Goal: Task Accomplishment & Management: Manage account settings

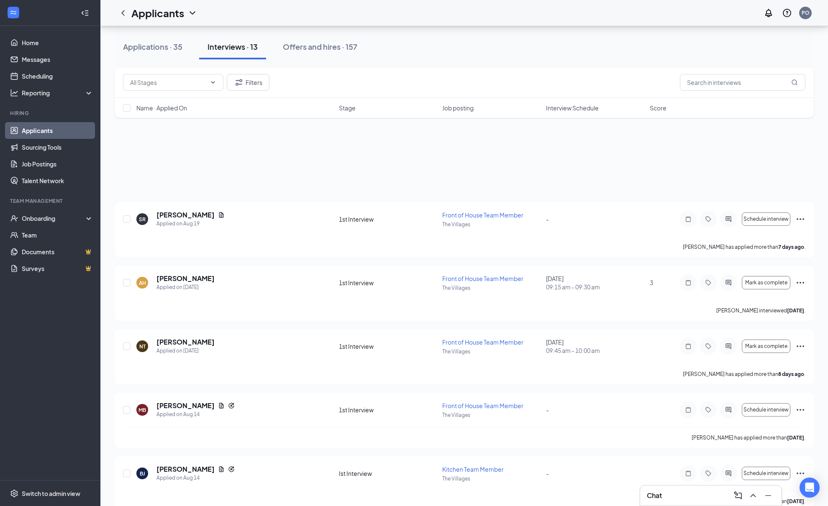
scroll to position [86, 0]
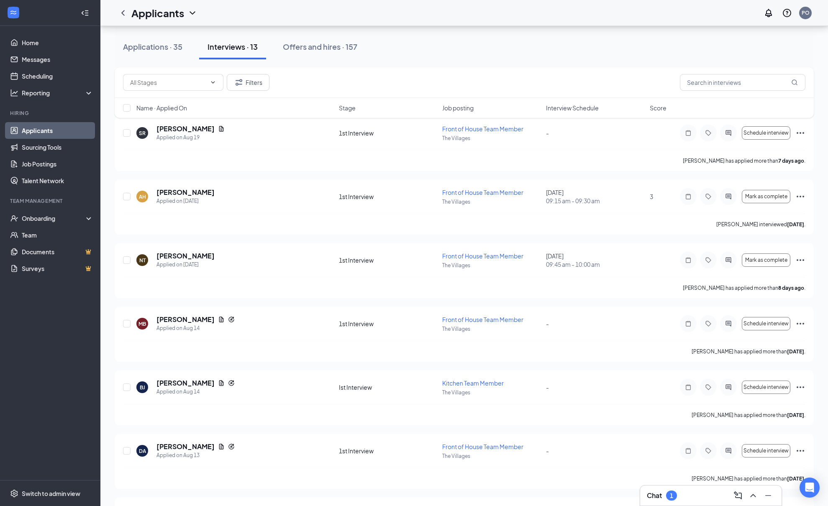
click at [661, 491] on h3 "Chat" at bounding box center [654, 495] width 15 height 9
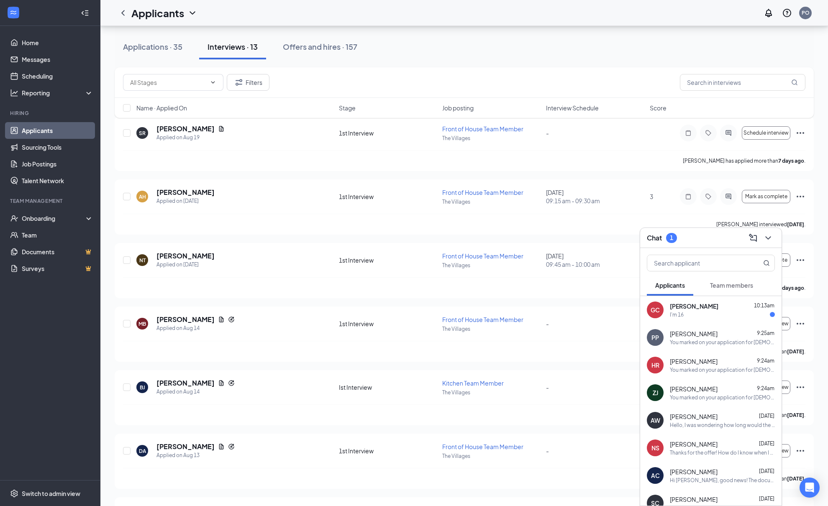
click at [702, 311] on div "I'm 16" at bounding box center [722, 314] width 105 height 7
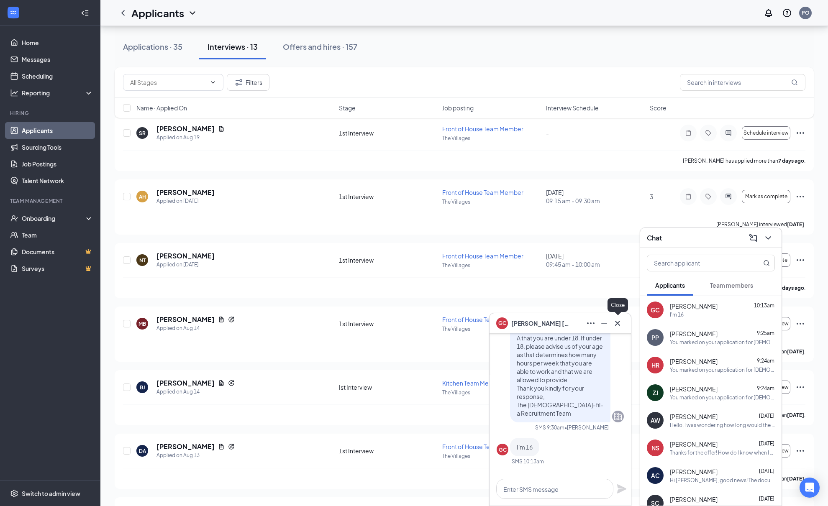
click at [619, 322] on icon "Cross" at bounding box center [618, 324] width 10 height 10
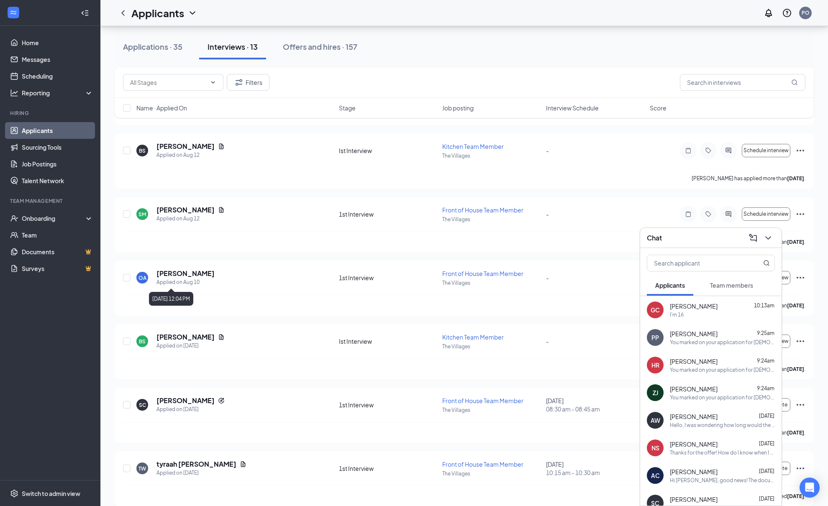
scroll to position [524, 0]
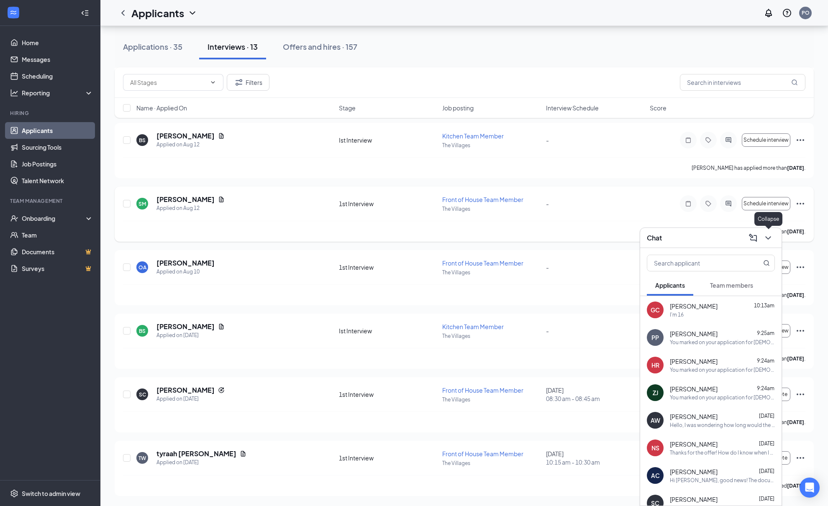
drag, startPoint x: 769, startPoint y: 237, endPoint x: 760, endPoint y: 242, distance: 10.7
click at [770, 237] on icon "ChevronDown" at bounding box center [768, 238] width 10 height 10
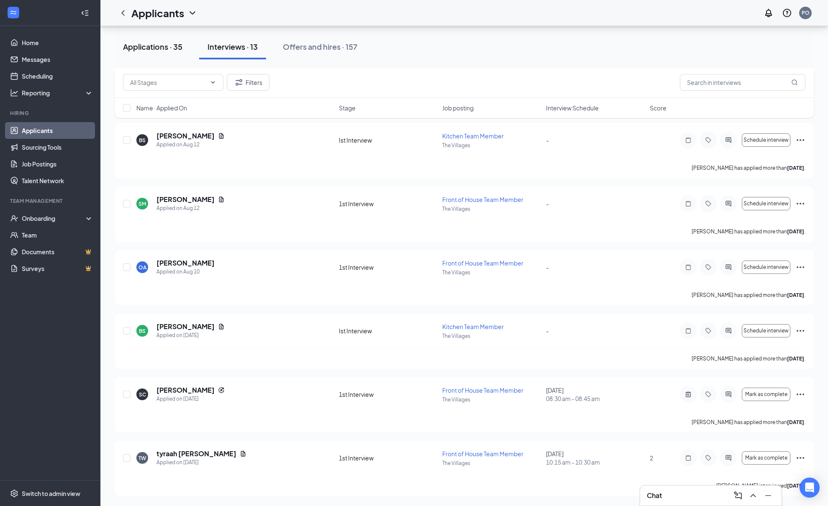
click at [143, 51] on div "Applications · 35" at bounding box center [152, 46] width 59 height 10
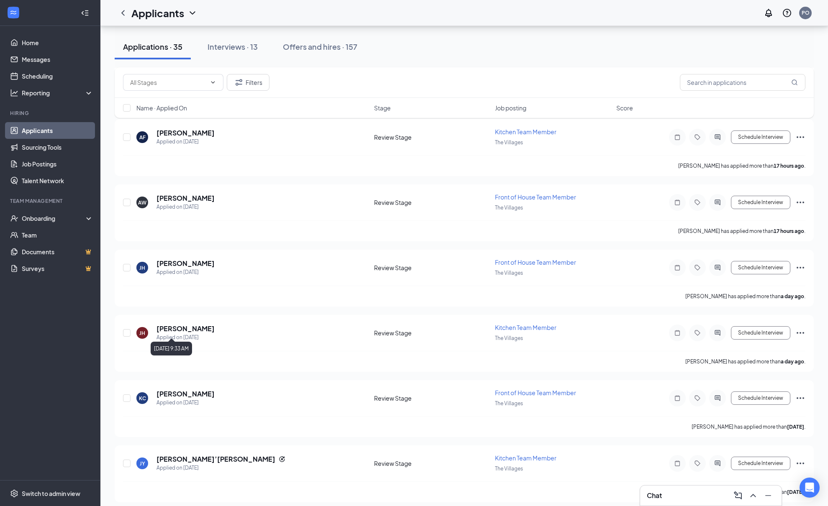
scroll to position [931, 0]
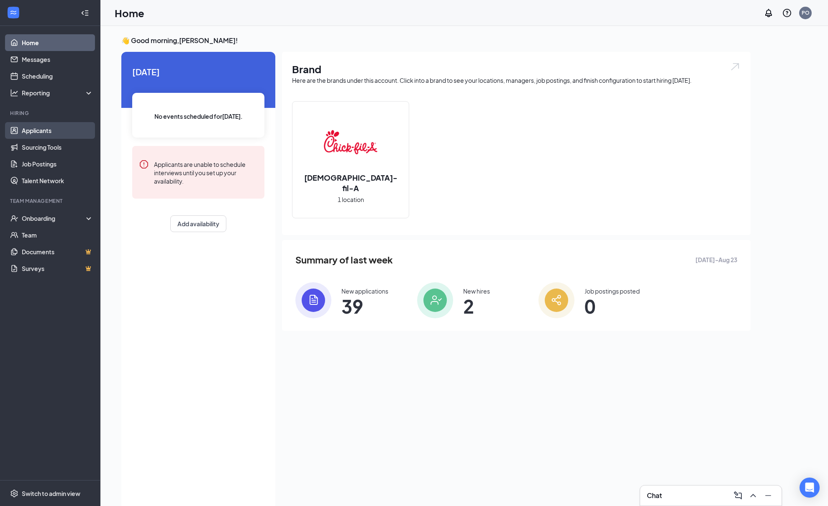
click at [33, 126] on link "Applicants" at bounding box center [58, 130] width 72 height 17
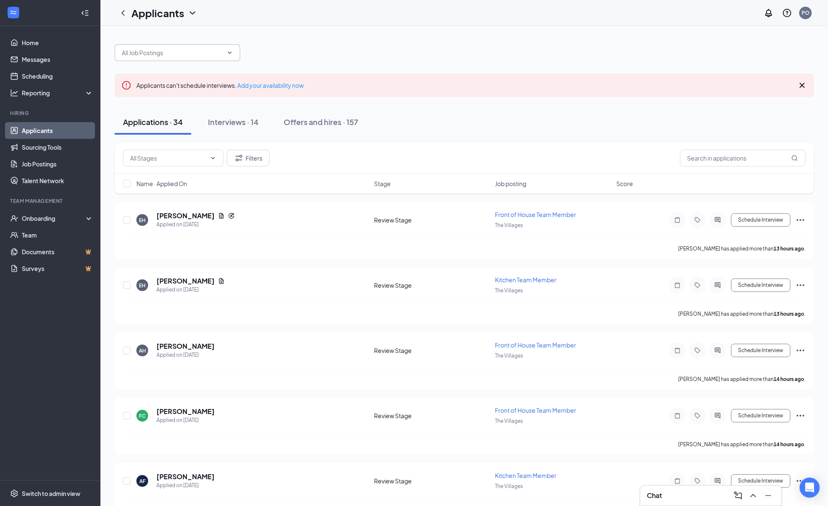
click at [183, 57] on span at bounding box center [178, 52] width 126 height 17
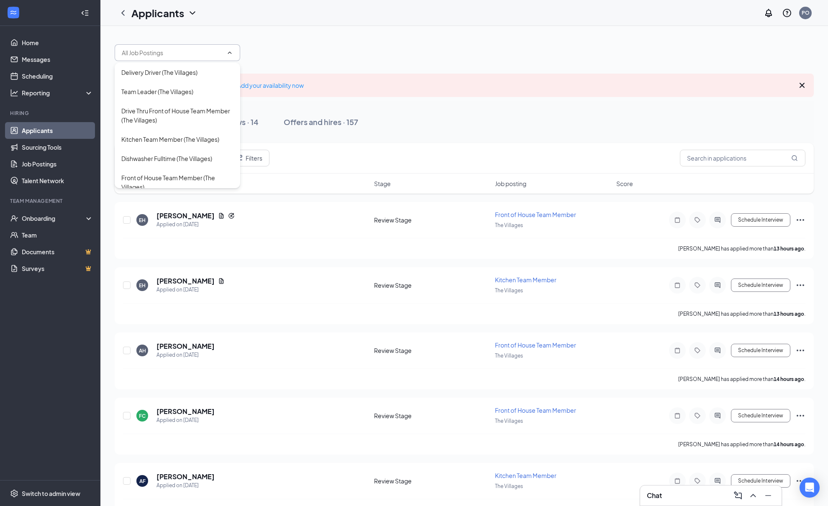
click at [180, 60] on span at bounding box center [178, 52] width 126 height 17
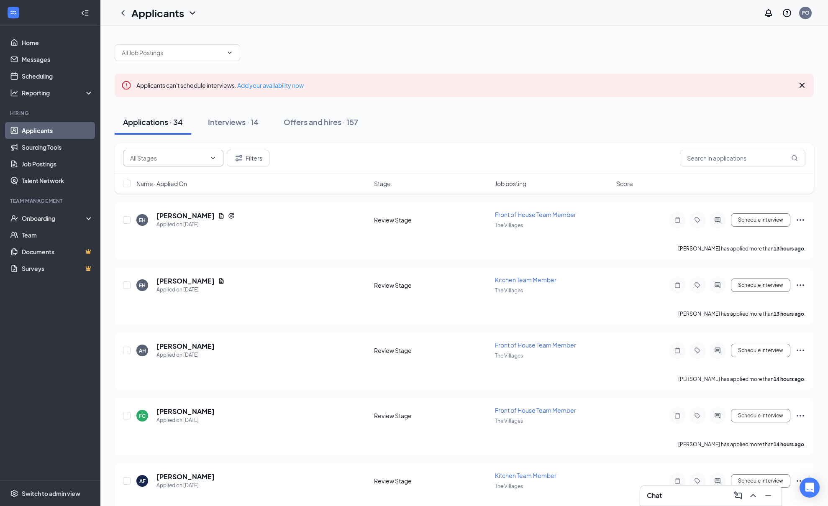
click at [170, 156] on input "text" at bounding box center [168, 158] width 76 height 9
click at [244, 153] on button "Filters" at bounding box center [248, 158] width 43 height 17
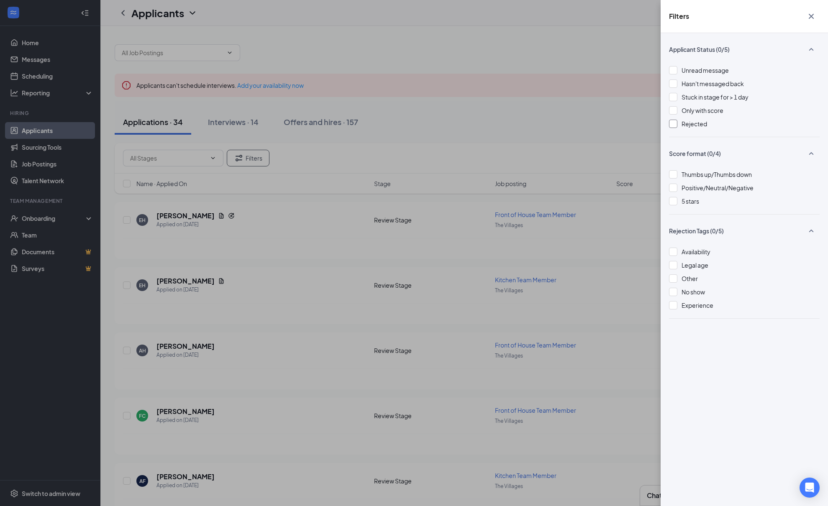
click at [674, 126] on div at bounding box center [673, 124] width 8 height 8
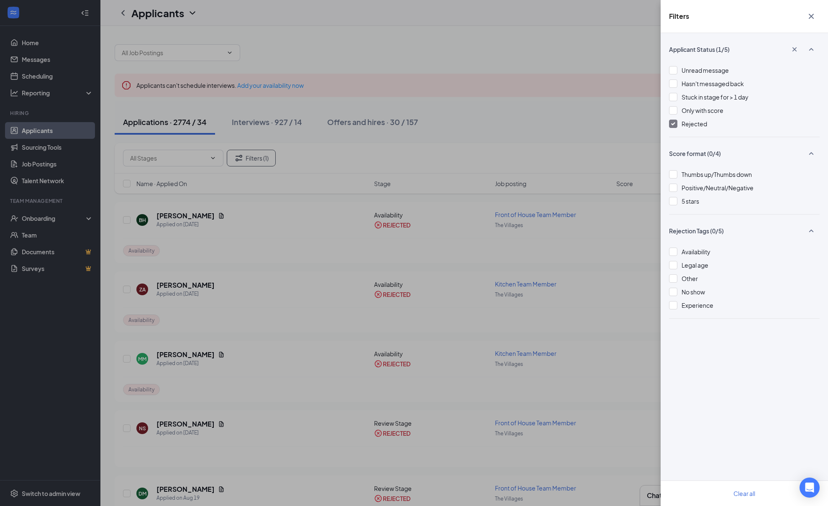
click at [808, 15] on icon "Cross" at bounding box center [812, 16] width 10 height 10
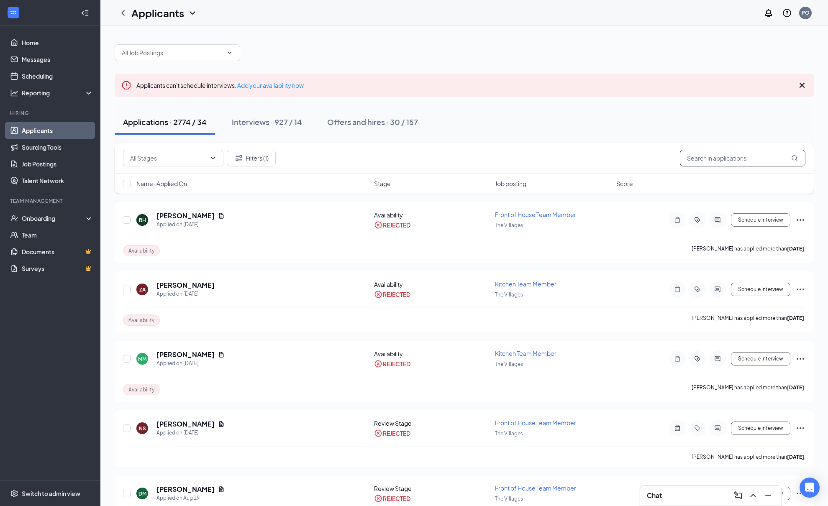
click at [728, 159] on input "text" at bounding box center [743, 158] width 126 height 17
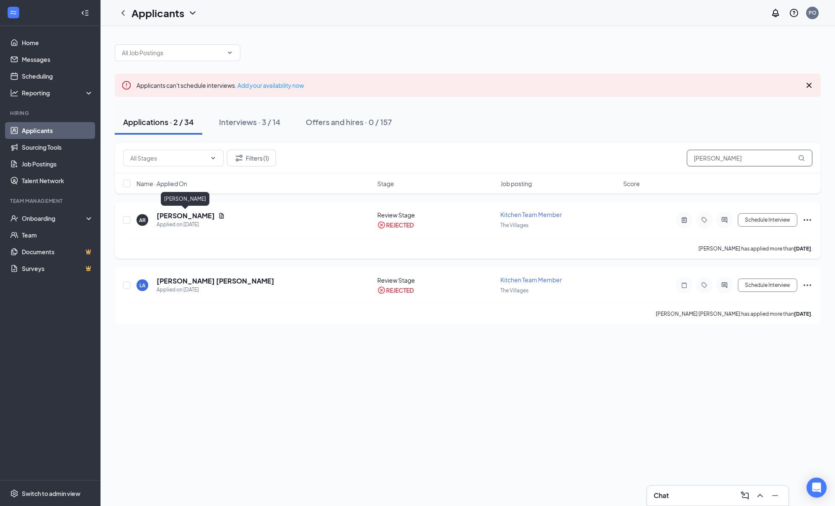
type input "[PERSON_NAME]"
click at [168, 214] on h5 "[PERSON_NAME]" at bounding box center [186, 215] width 58 height 9
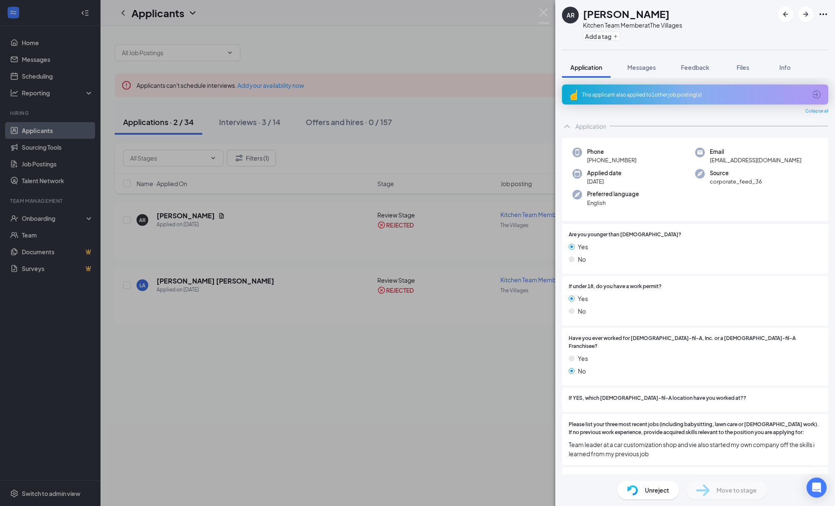
click at [812, 94] on icon "ArrowCircle" at bounding box center [816, 94] width 8 height 8
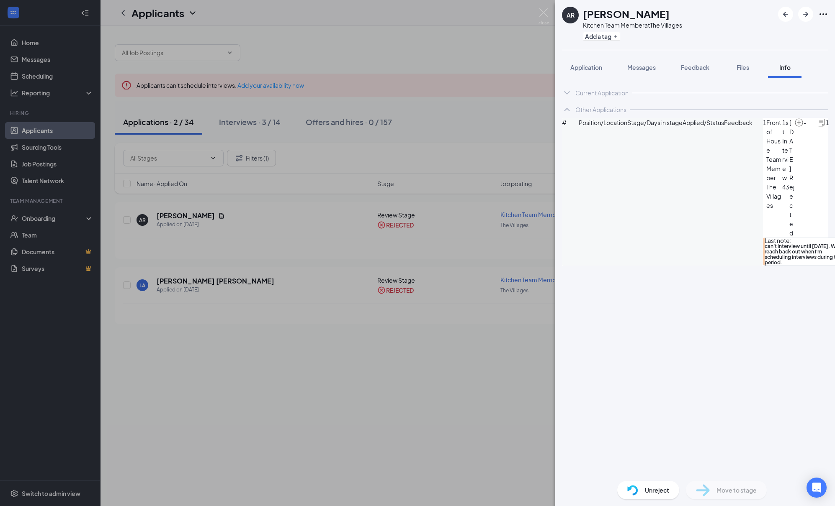
click at [668, 488] on div "Unreject" at bounding box center [648, 490] width 62 height 18
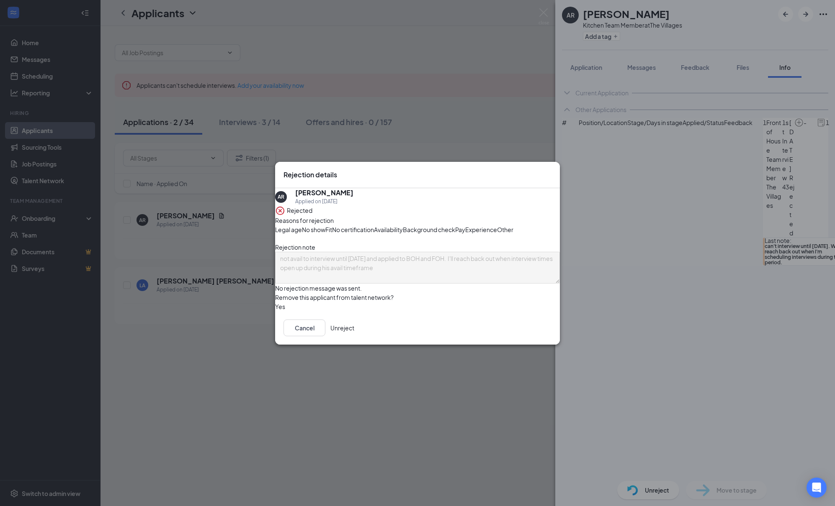
click at [354, 337] on button "Unreject" at bounding box center [342, 328] width 24 height 17
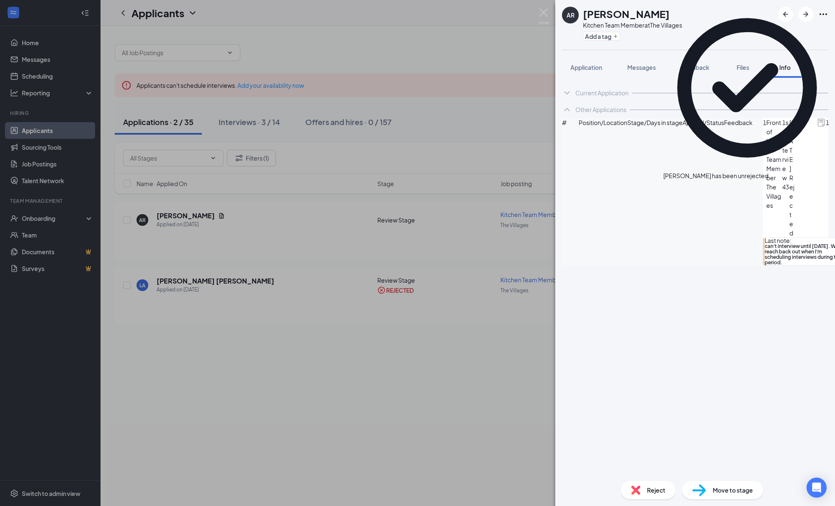
click at [777, 174] on icon "Cross" at bounding box center [774, 176] width 5 height 5
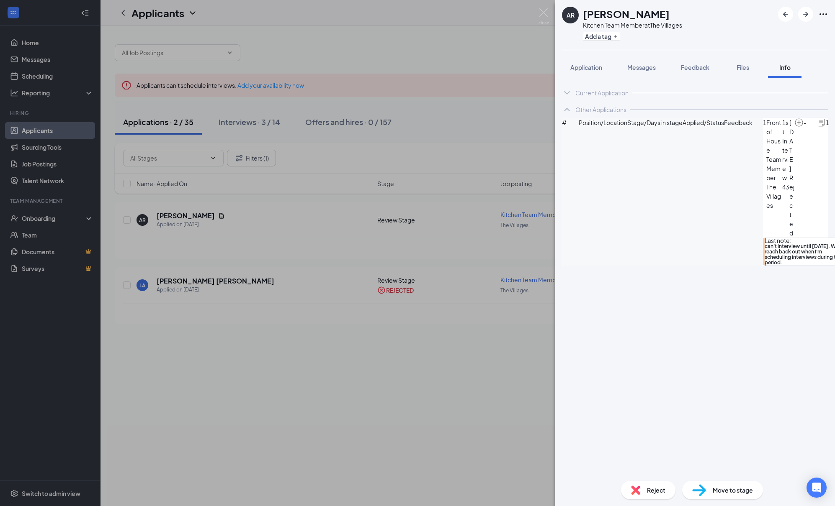
click at [167, 215] on div "AR [PERSON_NAME] Kitchen Team Member at The Villages Add a tag Application Mess…" at bounding box center [417, 253] width 835 height 506
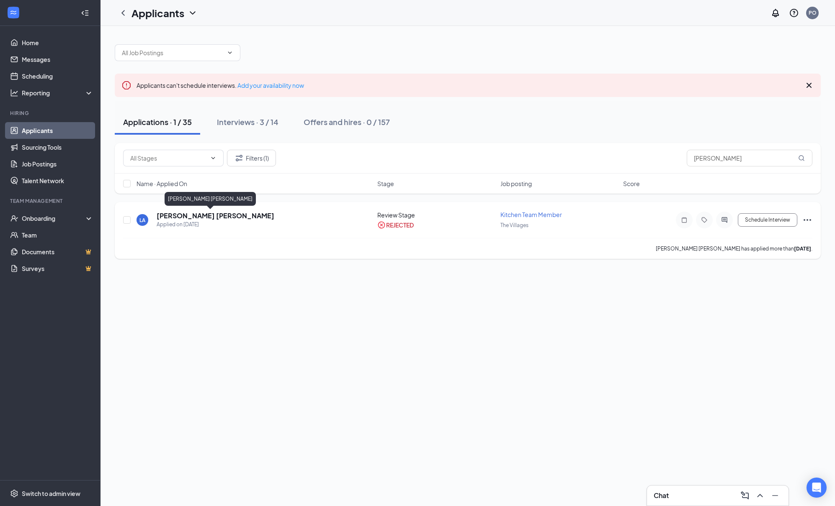
click at [166, 217] on h5 "[PERSON_NAME] [PERSON_NAME]" at bounding box center [216, 215] width 118 height 9
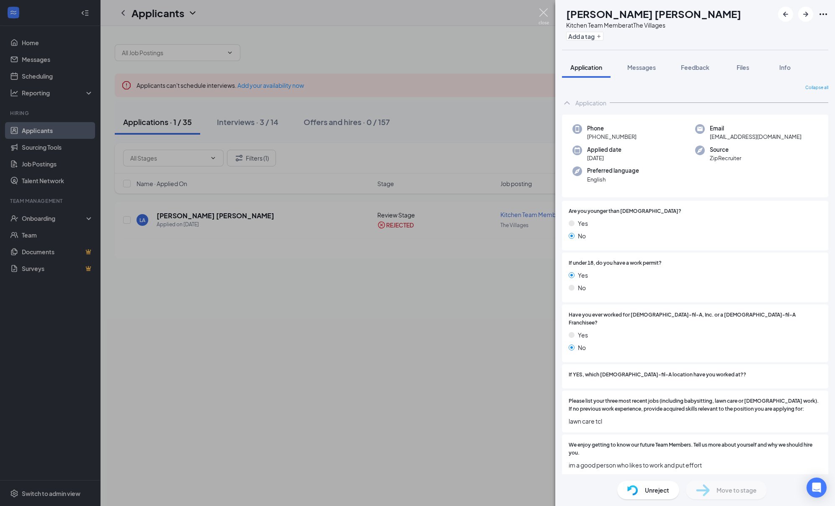
click at [544, 13] on img at bounding box center [543, 16] width 10 height 16
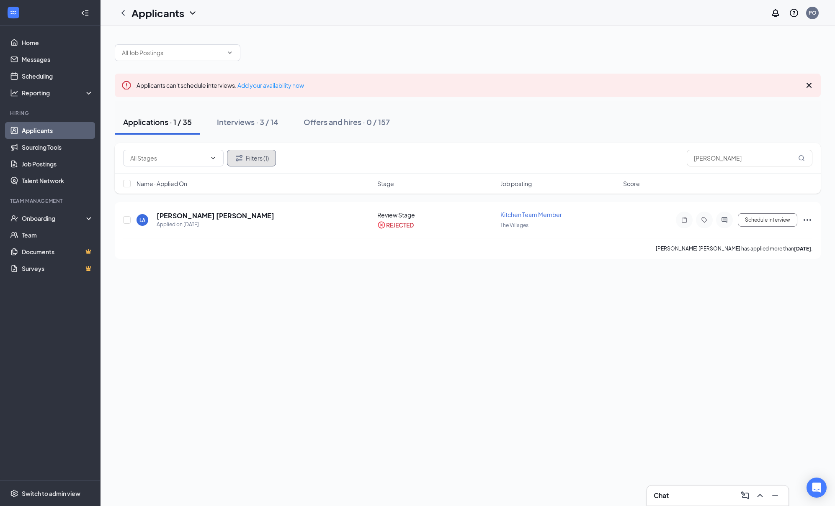
click at [244, 159] on button "Filters (1)" at bounding box center [251, 158] width 49 height 17
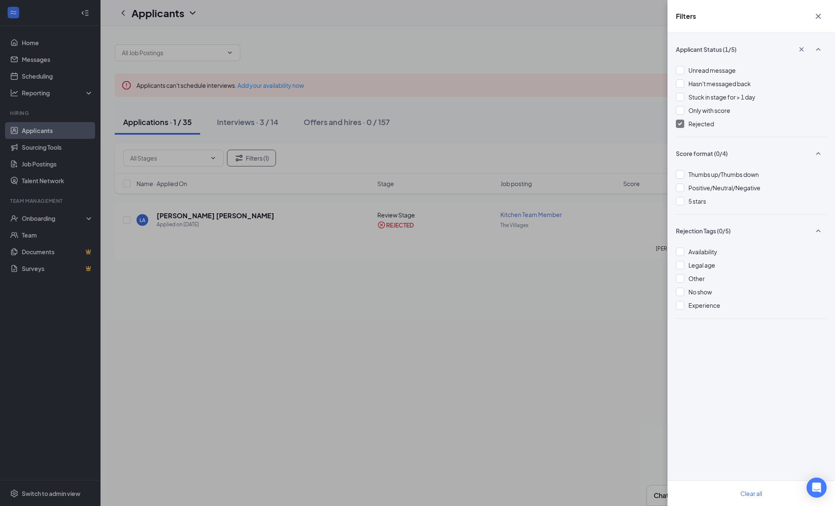
click at [680, 125] on img at bounding box center [680, 123] width 4 height 3
click at [817, 15] on icon "Cross" at bounding box center [817, 16] width 5 height 5
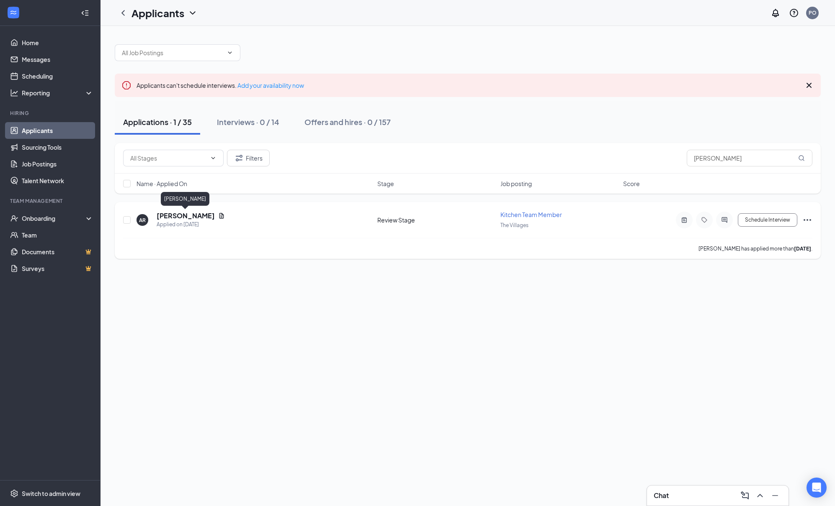
click at [168, 212] on h5 "[PERSON_NAME]" at bounding box center [186, 215] width 58 height 9
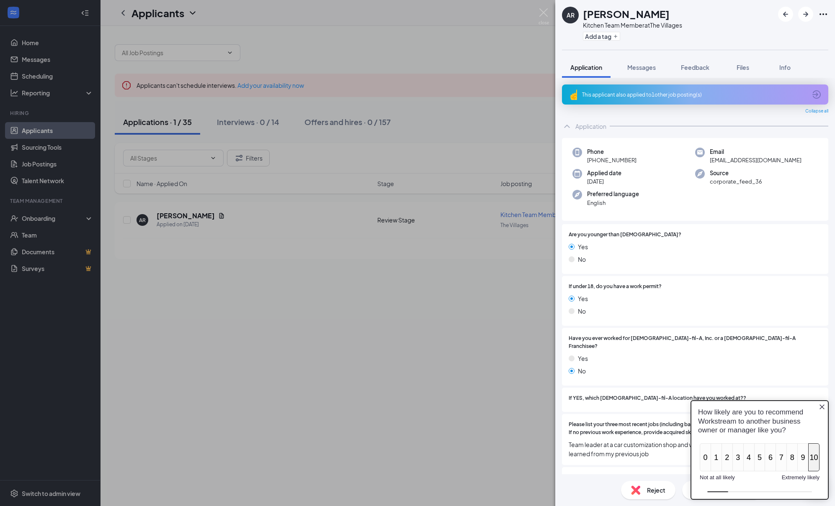
click at [815, 464] on button "10" at bounding box center [813, 458] width 11 height 28
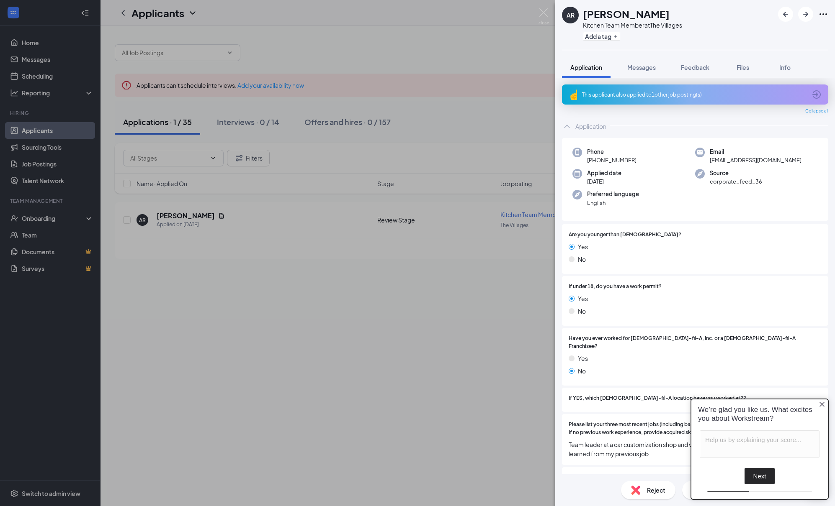
click at [822, 401] on icon "Close button" at bounding box center [821, 404] width 7 height 7
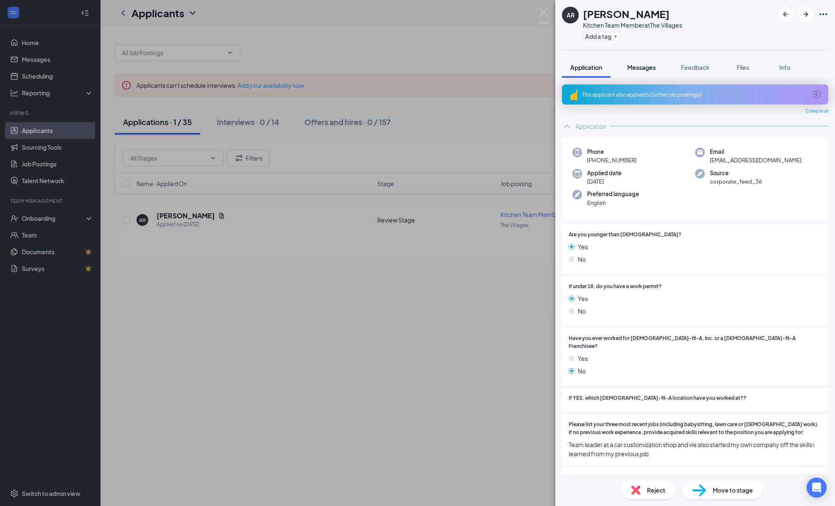
click at [642, 69] on span "Messages" at bounding box center [641, 68] width 28 height 8
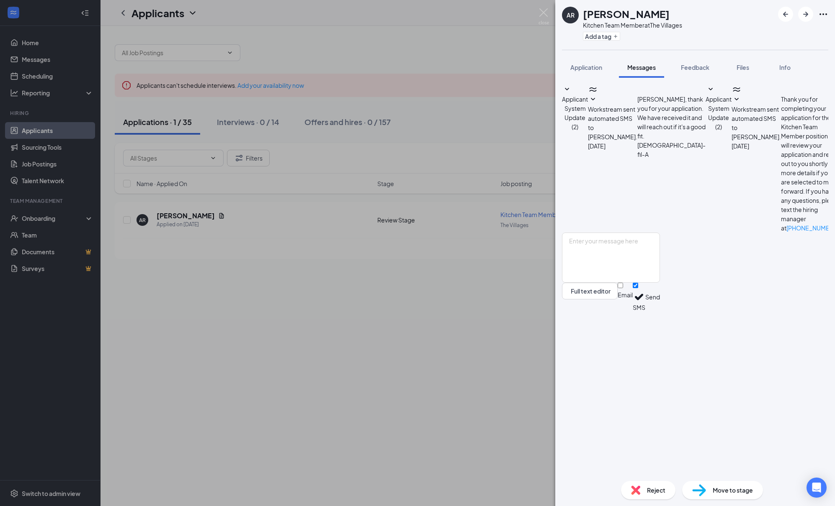
click at [588, 95] on span "Applicant System Update (2)" at bounding box center [575, 112] width 26 height 35
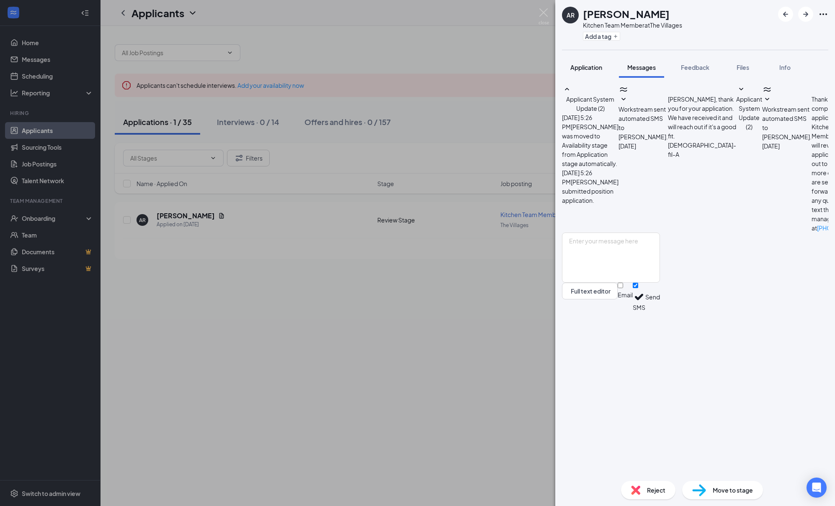
click at [573, 66] on span "Application" at bounding box center [586, 68] width 32 height 8
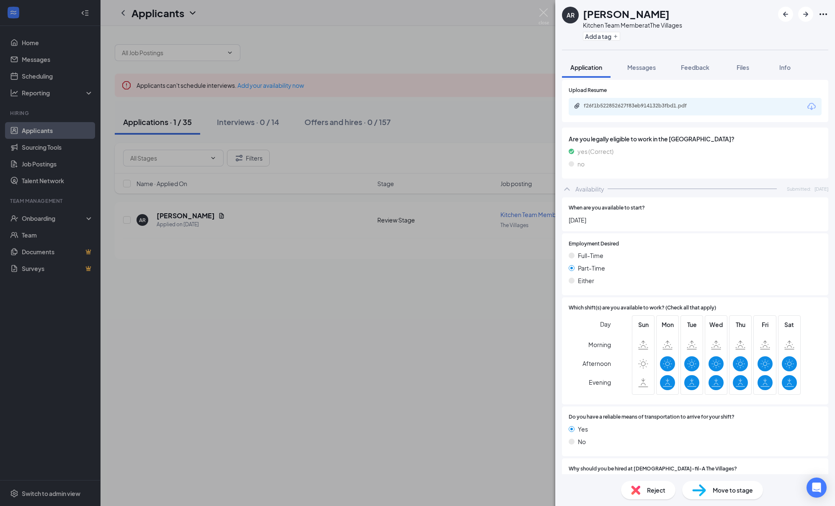
scroll to position [481, 0]
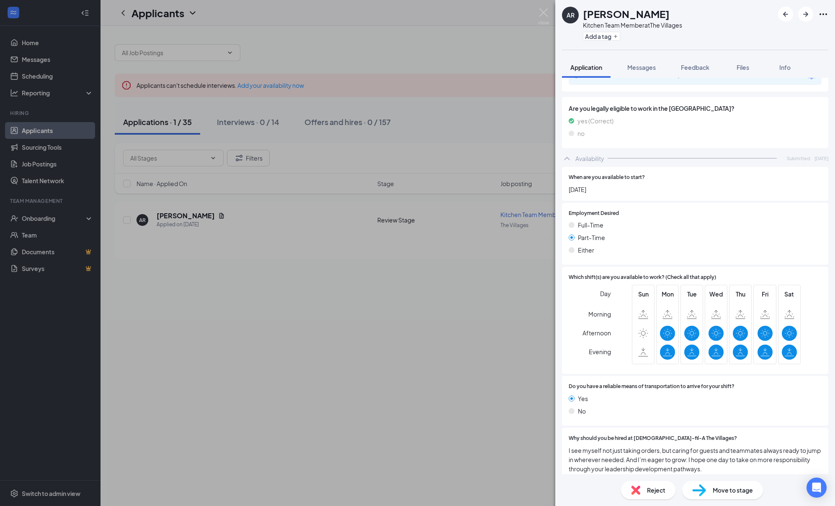
click at [720, 490] on span "Move to stage" at bounding box center [732, 490] width 40 height 9
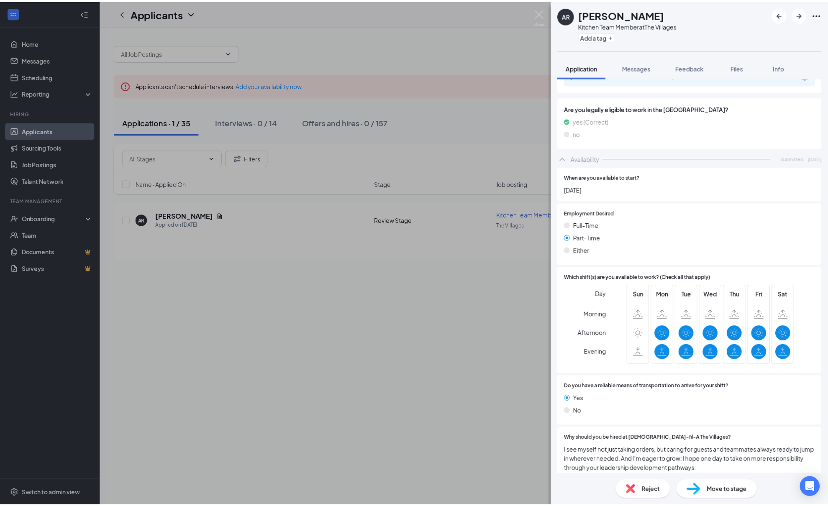
scroll to position [477, 0]
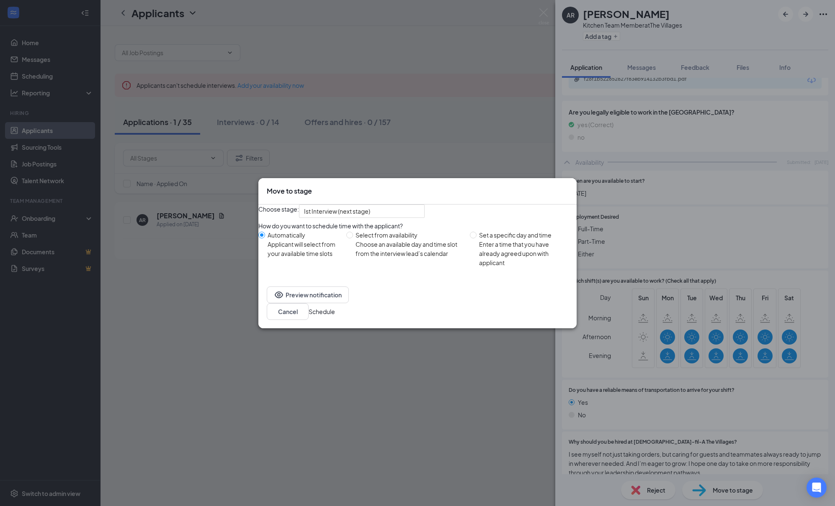
click at [335, 314] on button "Schedule" at bounding box center [321, 311] width 26 height 9
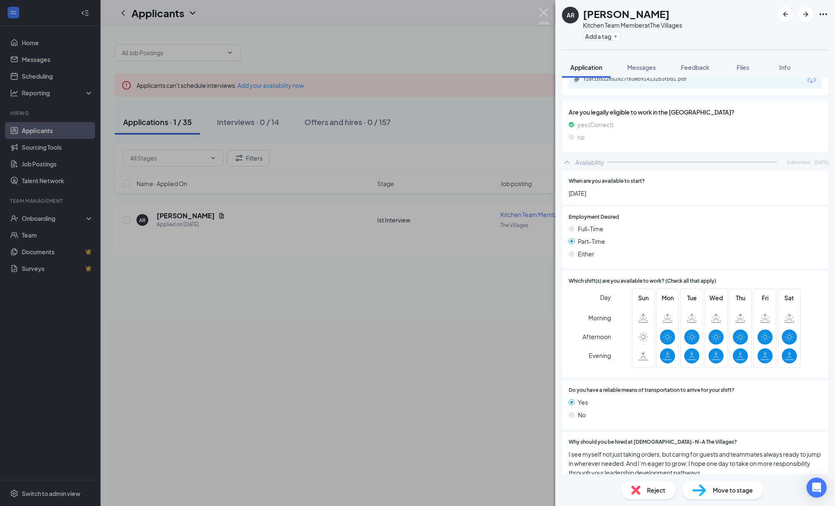
click at [541, 11] on img at bounding box center [543, 16] width 10 height 16
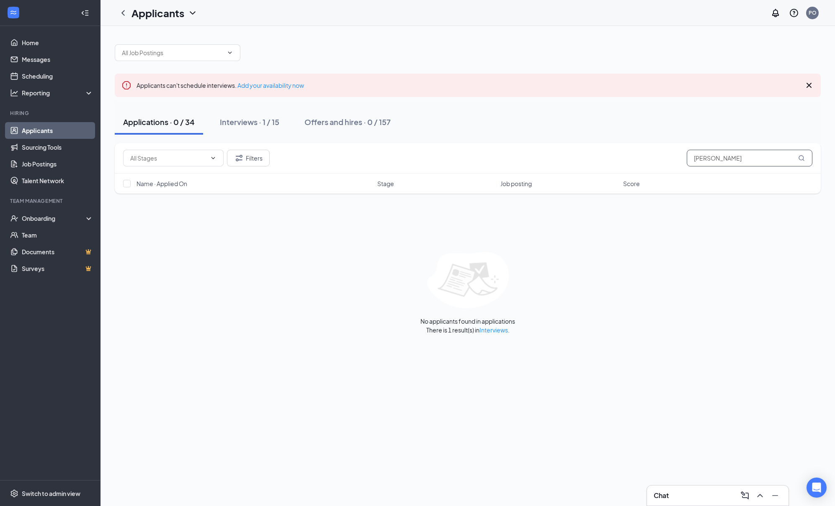
click at [743, 159] on input "[PERSON_NAME]" at bounding box center [749, 158] width 126 height 17
click at [743, 158] on input "[PERSON_NAME]" at bounding box center [749, 158] width 126 height 17
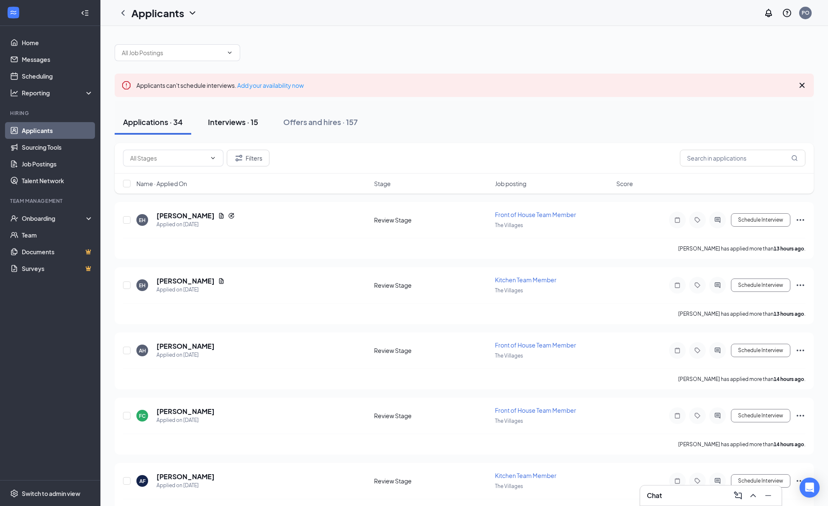
click at [215, 122] on div "Interviews · 15" at bounding box center [233, 122] width 50 height 10
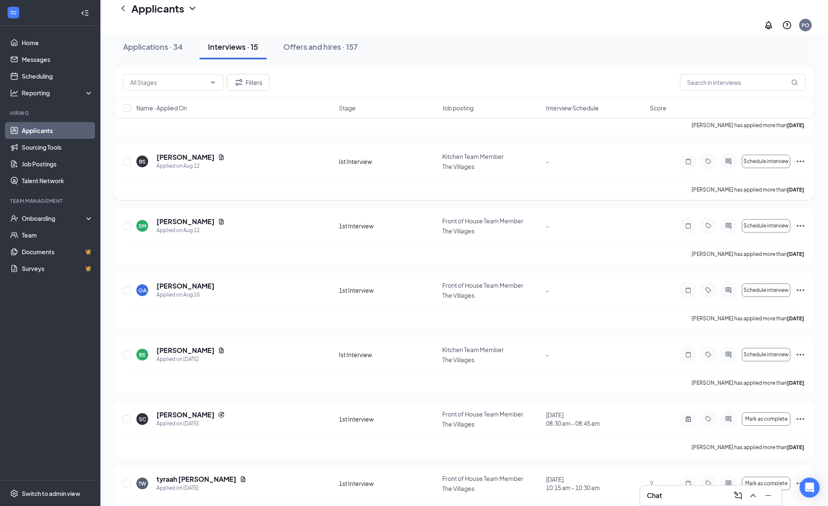
scroll to position [652, 0]
